Goal: Information Seeking & Learning: Learn about a topic

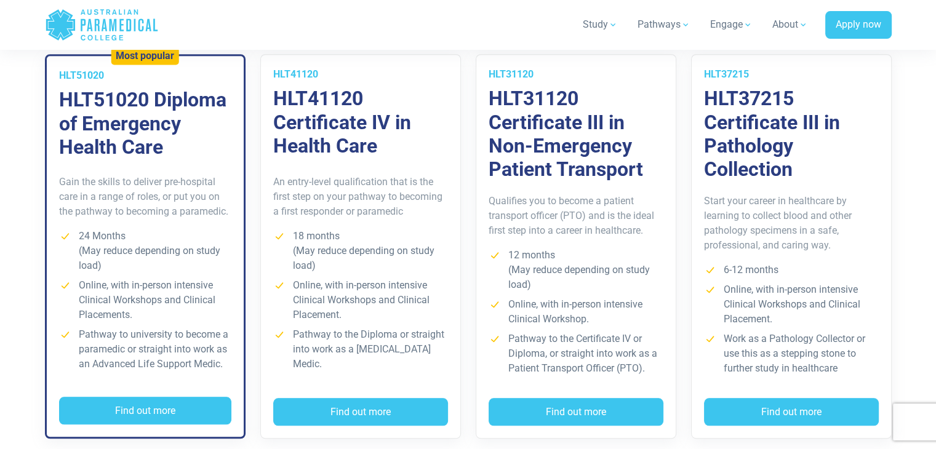
scroll to position [927, 0]
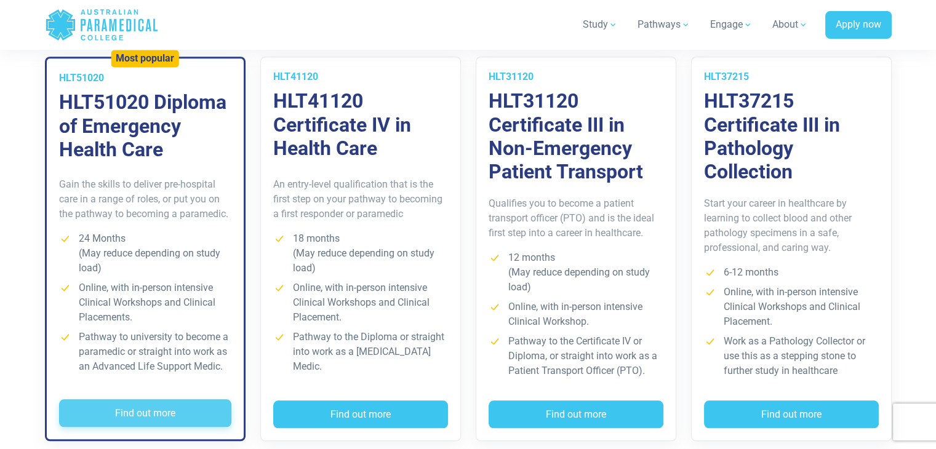
click at [168, 420] on button "Find out more" at bounding box center [145, 414] width 172 height 28
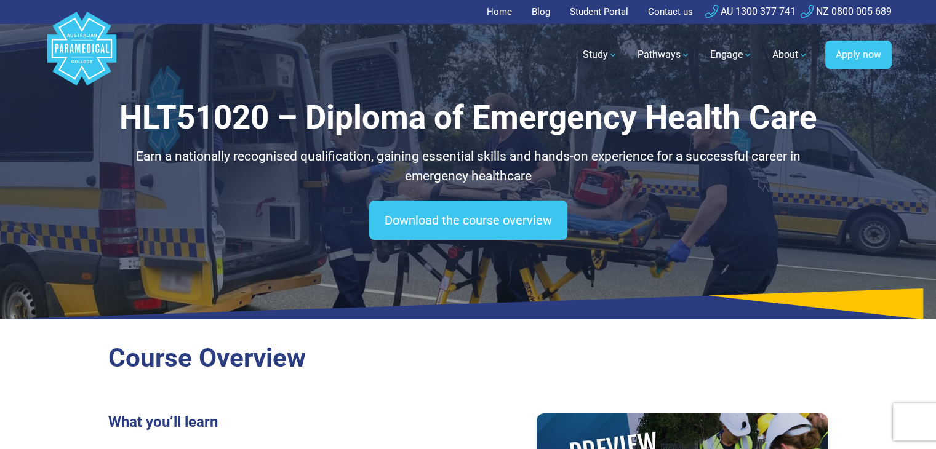
click at [598, 289] on icon at bounding box center [468, 304] width 936 height 31
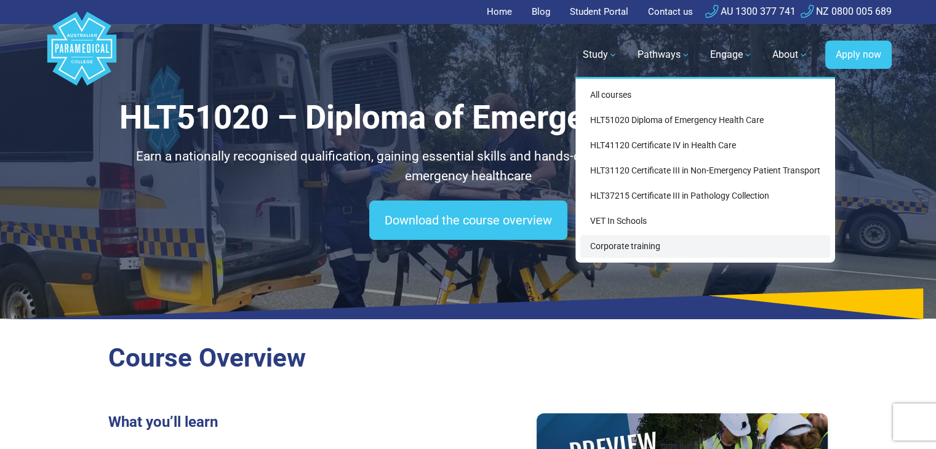
click at [608, 235] on link "Corporate training" at bounding box center [706, 246] width 250 height 23
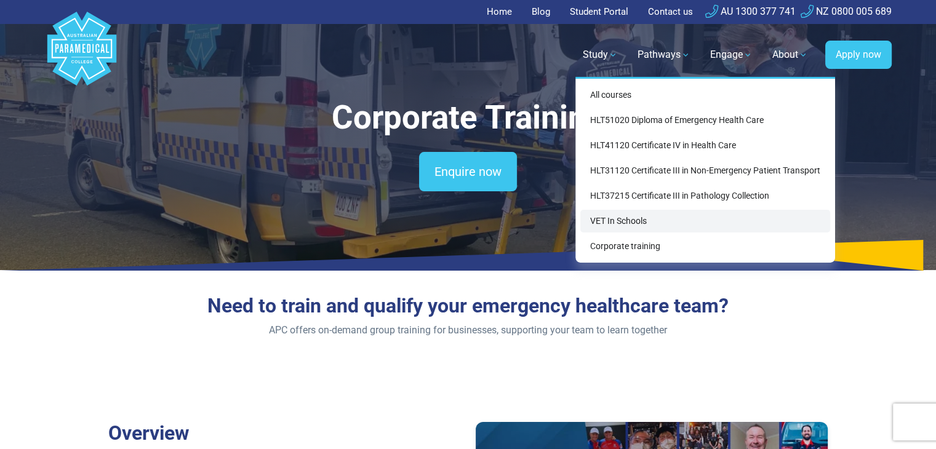
click at [604, 219] on link "VET In Schools" at bounding box center [706, 221] width 250 height 23
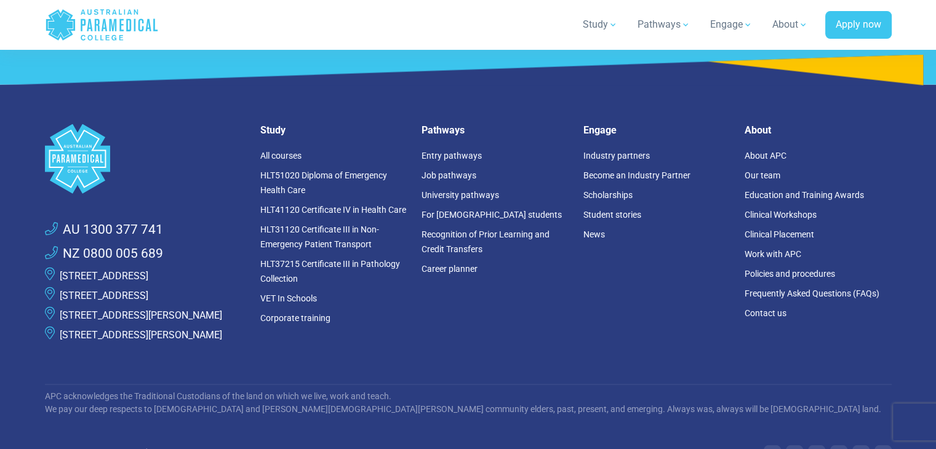
scroll to position [2703, 0]
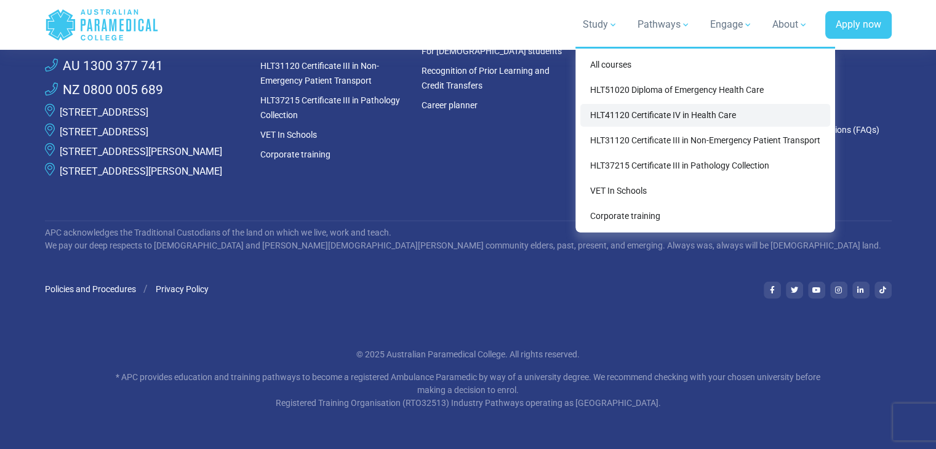
click at [705, 111] on link "HLT41120 Certificate IV in Health Care" at bounding box center [706, 115] width 250 height 23
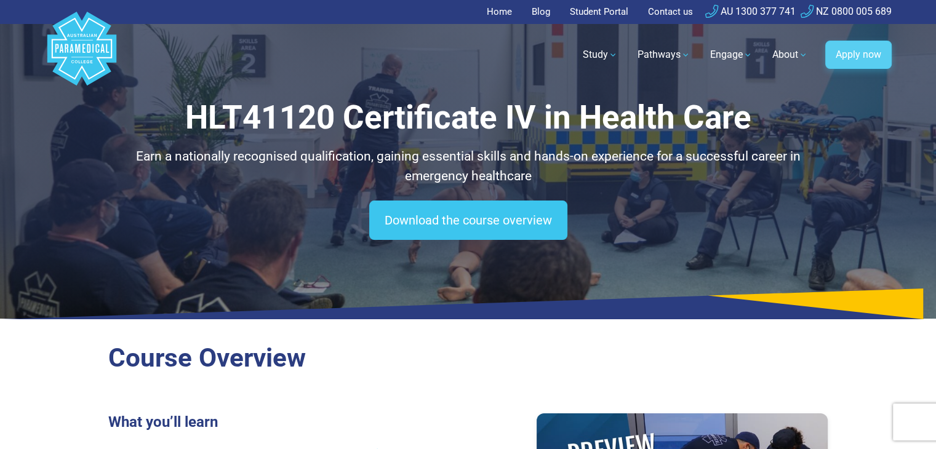
click at [867, 60] on link "Apply now" at bounding box center [859, 55] width 66 height 28
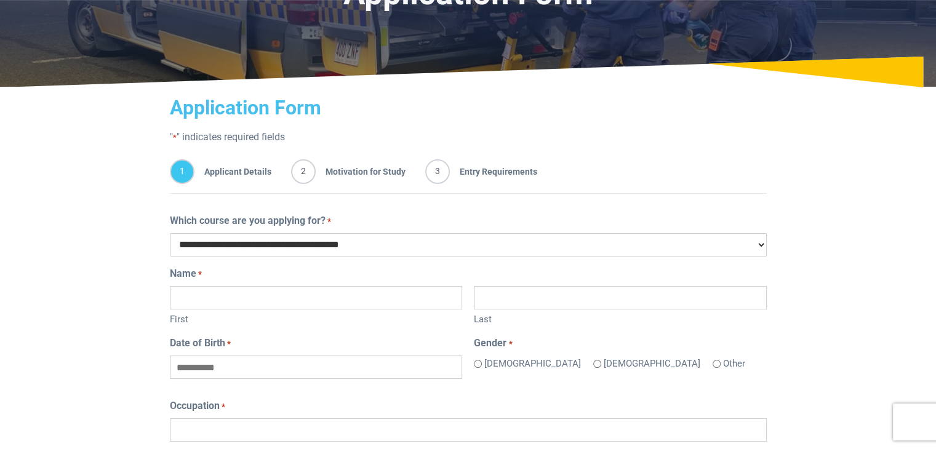
scroll to position [126, 0]
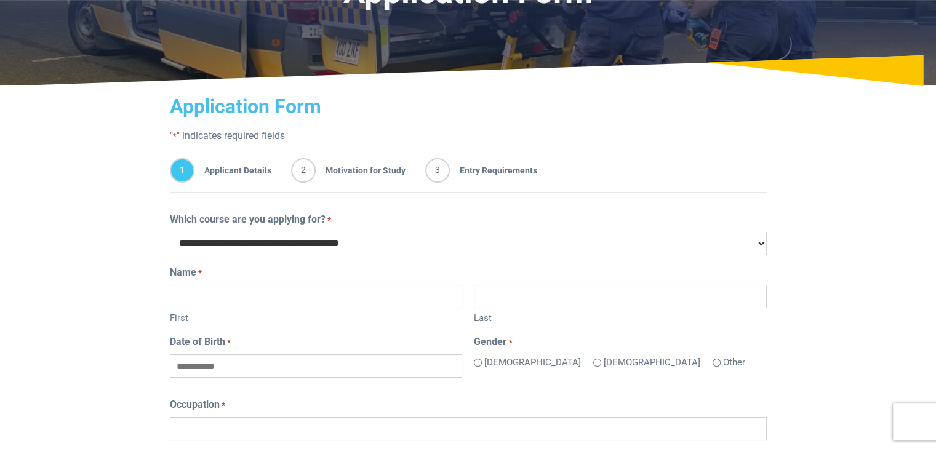
click at [535, 246] on select "**********" at bounding box center [468, 243] width 597 height 23
click at [170, 232] on select "**********" at bounding box center [468, 243] width 597 height 23
click at [432, 244] on select "**********" at bounding box center [468, 243] width 597 height 23
select select "**********"
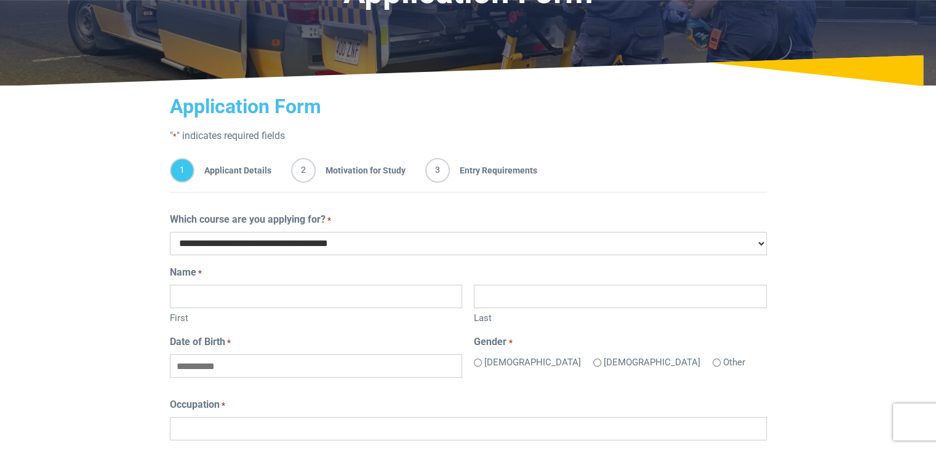
click at [170, 232] on select "**********" at bounding box center [468, 243] width 597 height 23
click at [388, 297] on input "First" at bounding box center [316, 296] width 292 height 23
click at [419, 267] on legend "Name *" at bounding box center [468, 272] width 597 height 15
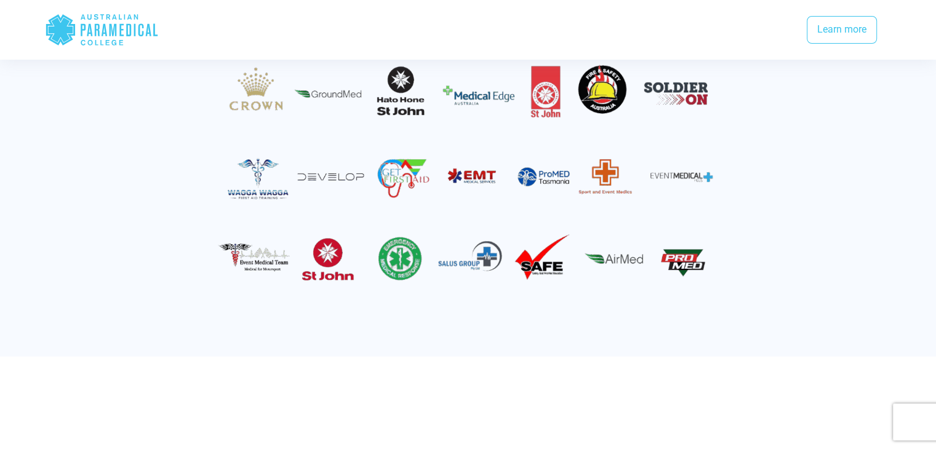
scroll to position [2189, 0]
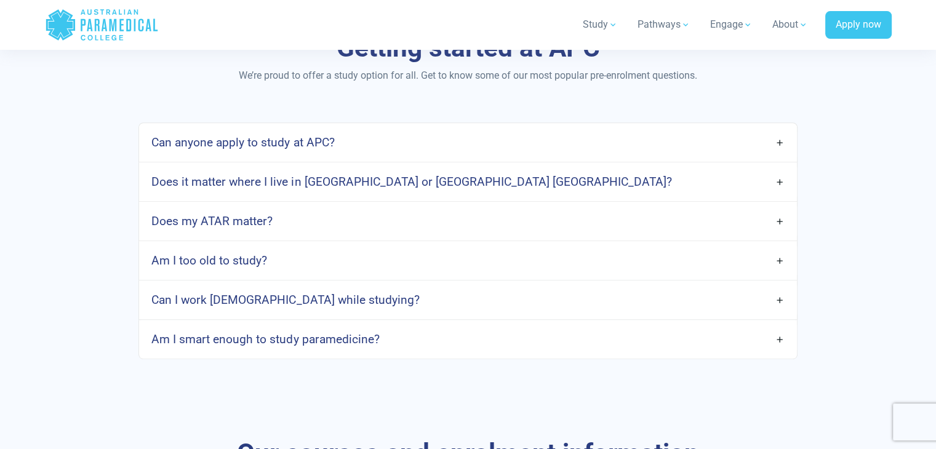
scroll to position [608, 0]
click at [415, 129] on link "Can anyone apply to study at APC?" at bounding box center [467, 143] width 657 height 29
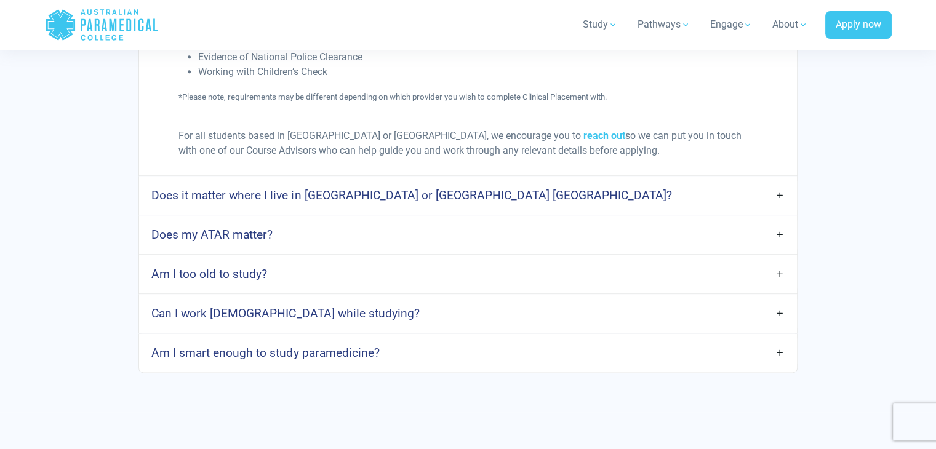
scroll to position [1402, 0]
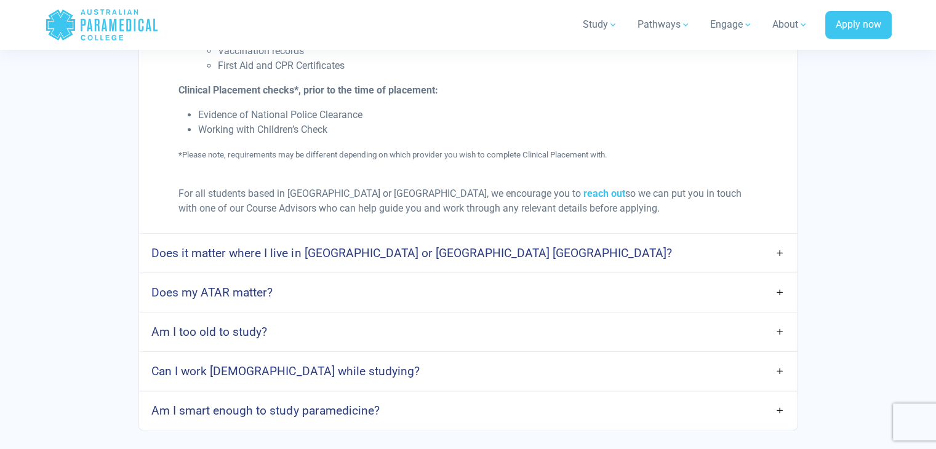
click at [390, 278] on link "Does my ATAR matter?" at bounding box center [467, 292] width 657 height 29
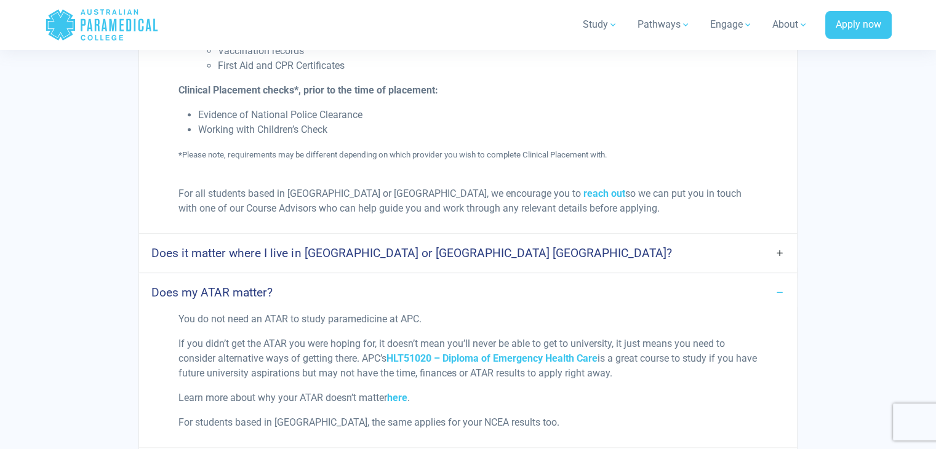
click at [390, 278] on link "Does my ATAR matter?" at bounding box center [467, 292] width 657 height 29
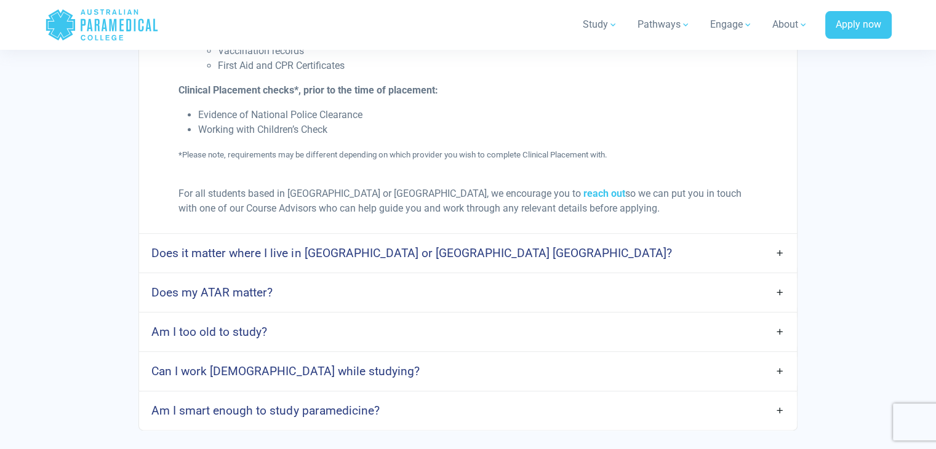
click at [392, 246] on h4 "Does it matter where I live in [GEOGRAPHIC_DATA] or [GEOGRAPHIC_DATA] [GEOGRAPH…" at bounding box center [411, 253] width 520 height 14
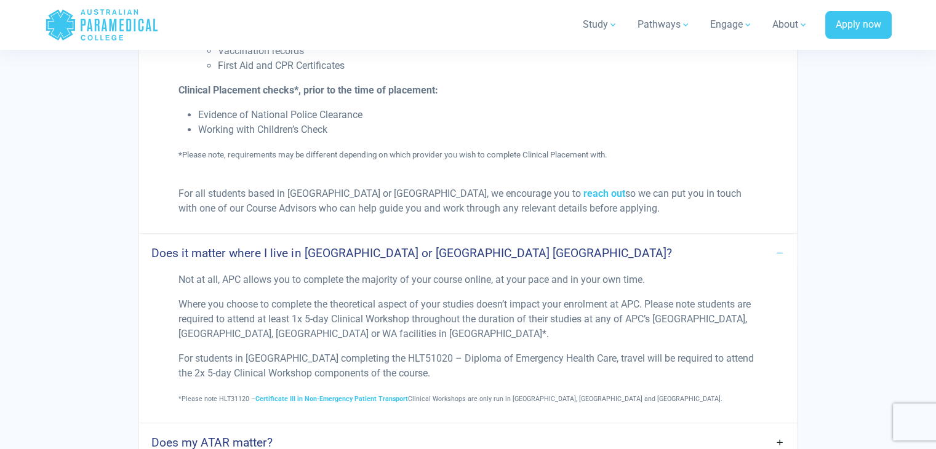
click at [392, 246] on h4 "Does it matter where I live in [GEOGRAPHIC_DATA] or [GEOGRAPHIC_DATA] [GEOGRAPH…" at bounding box center [411, 253] width 520 height 14
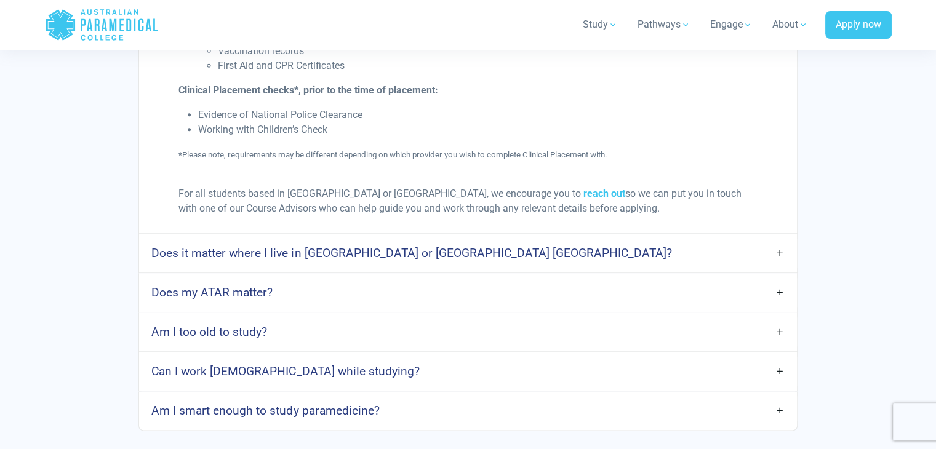
click at [392, 246] on h4 "Does it matter where I live in [GEOGRAPHIC_DATA] or [GEOGRAPHIC_DATA] [GEOGRAPH…" at bounding box center [411, 253] width 520 height 14
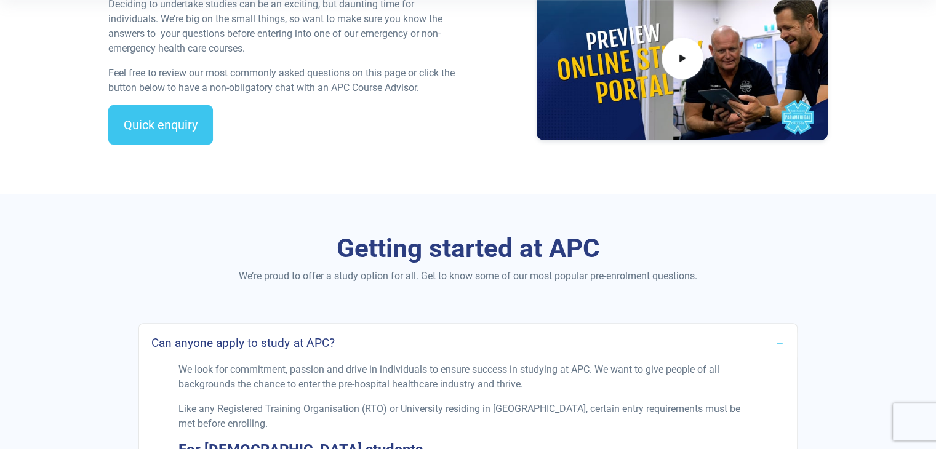
scroll to position [406, 0]
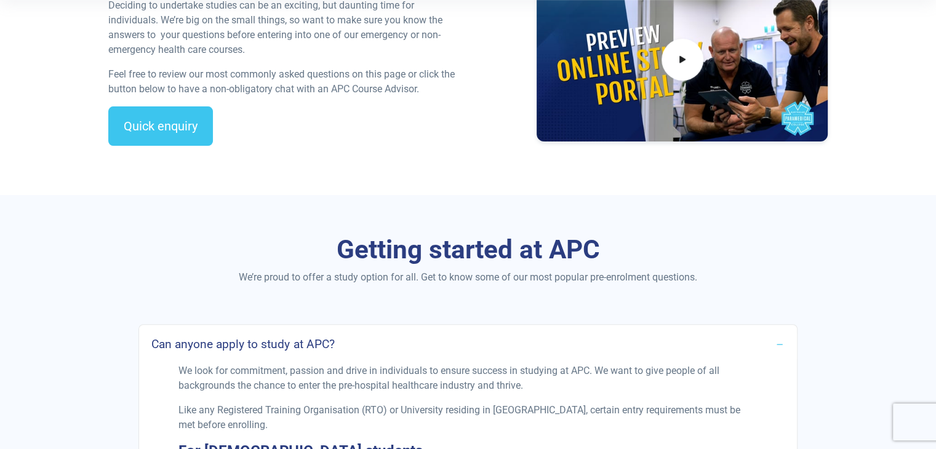
click at [357, 331] on link "Can anyone apply to study at APC?" at bounding box center [467, 344] width 657 height 29
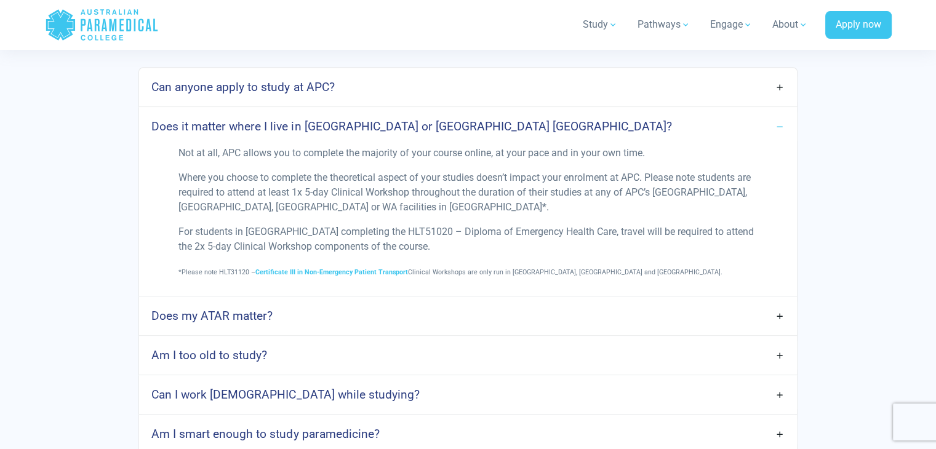
scroll to position [667, 0]
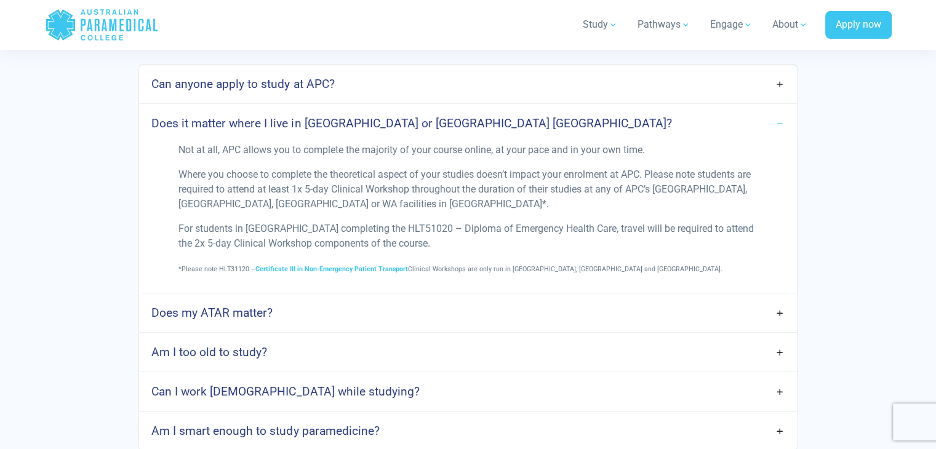
click at [440, 115] on link "Does it matter where I live in [GEOGRAPHIC_DATA] or [GEOGRAPHIC_DATA] [GEOGRAPH…" at bounding box center [467, 123] width 657 height 29
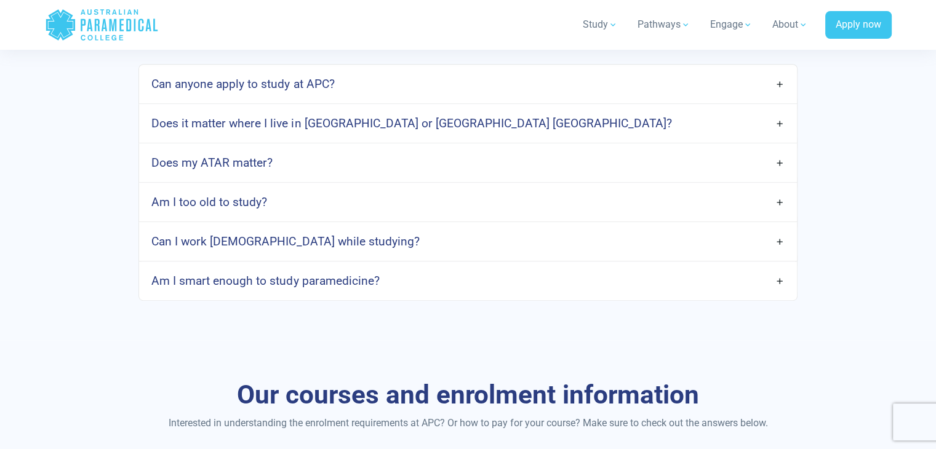
click at [396, 217] on div "Am I too old to study?" at bounding box center [467, 202] width 657 height 39
click at [397, 203] on link "Am I too old to study?" at bounding box center [467, 202] width 657 height 29
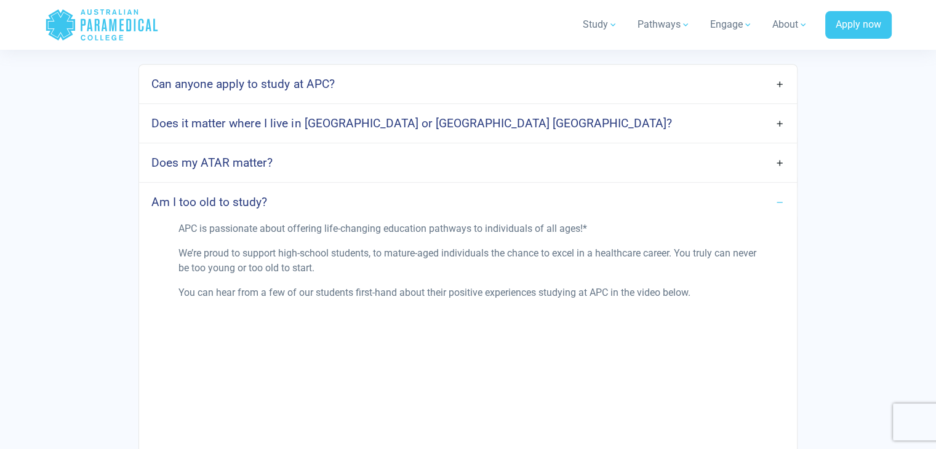
click at [399, 207] on link "Am I too old to study?" at bounding box center [467, 202] width 657 height 29
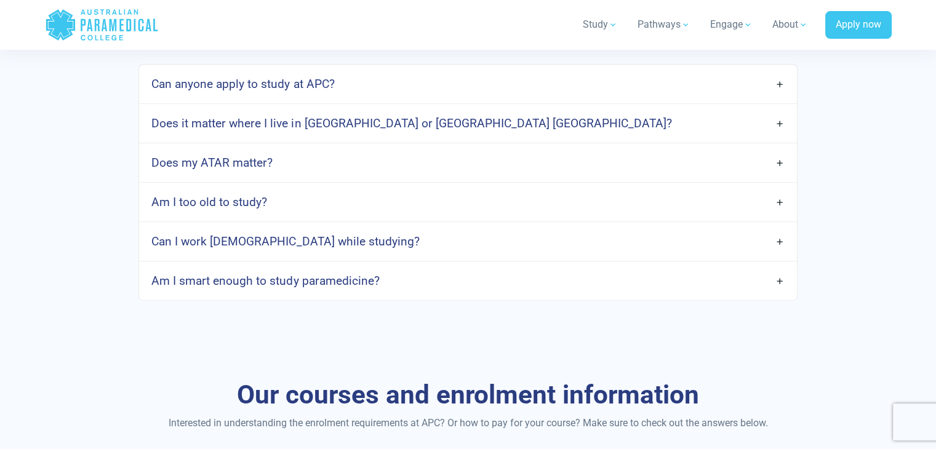
click at [398, 237] on link "Can I work [DEMOGRAPHIC_DATA] while studying?" at bounding box center [467, 241] width 657 height 29
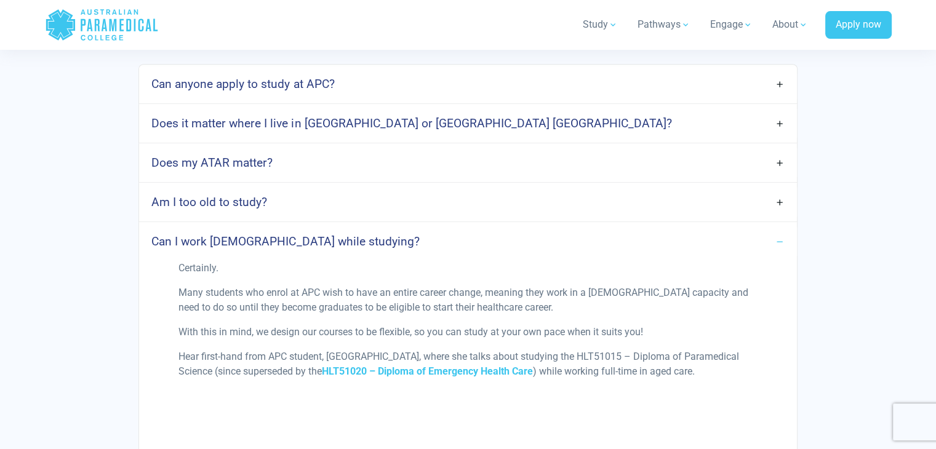
click at [398, 237] on link "Can I work [DEMOGRAPHIC_DATA] while studying?" at bounding box center [467, 241] width 657 height 29
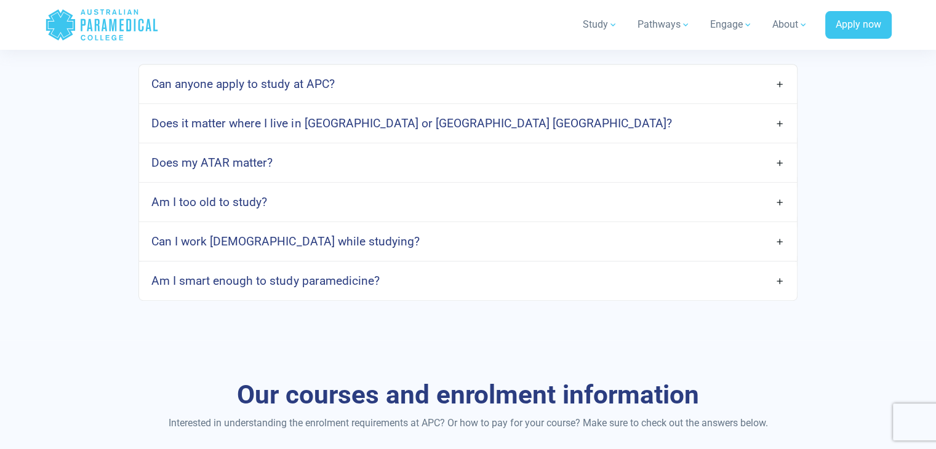
click at [390, 259] on div "Can I work [DEMOGRAPHIC_DATA] while studying?" at bounding box center [467, 241] width 657 height 39
click at [389, 270] on link "Am I smart enough to study paramedicine?" at bounding box center [467, 281] width 657 height 29
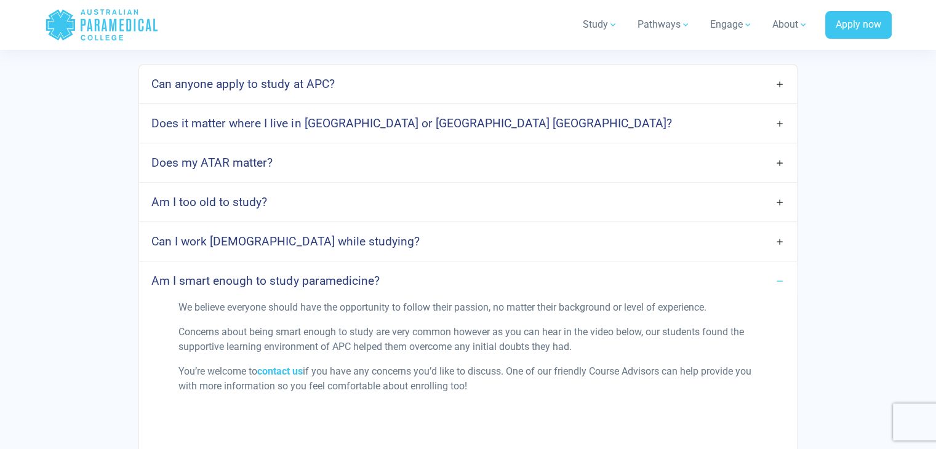
click at [389, 270] on link "Am I smart enough to study paramedicine?" at bounding box center [467, 281] width 657 height 29
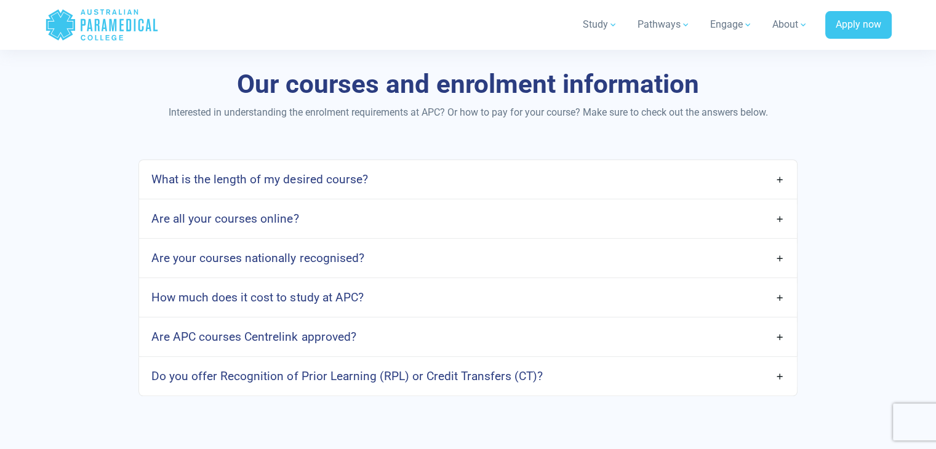
scroll to position [978, 0]
click at [320, 210] on link "Are all your courses online?" at bounding box center [467, 218] width 657 height 29
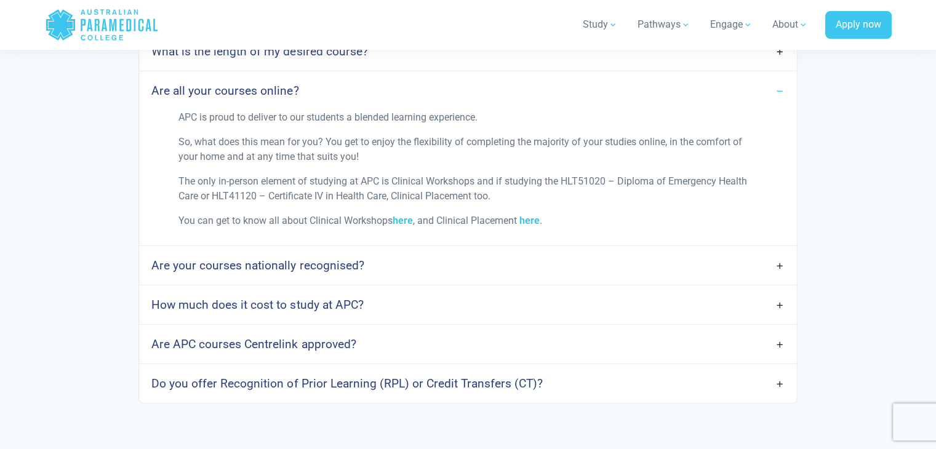
scroll to position [1107, 0]
